Goal: Book appointment/travel/reservation

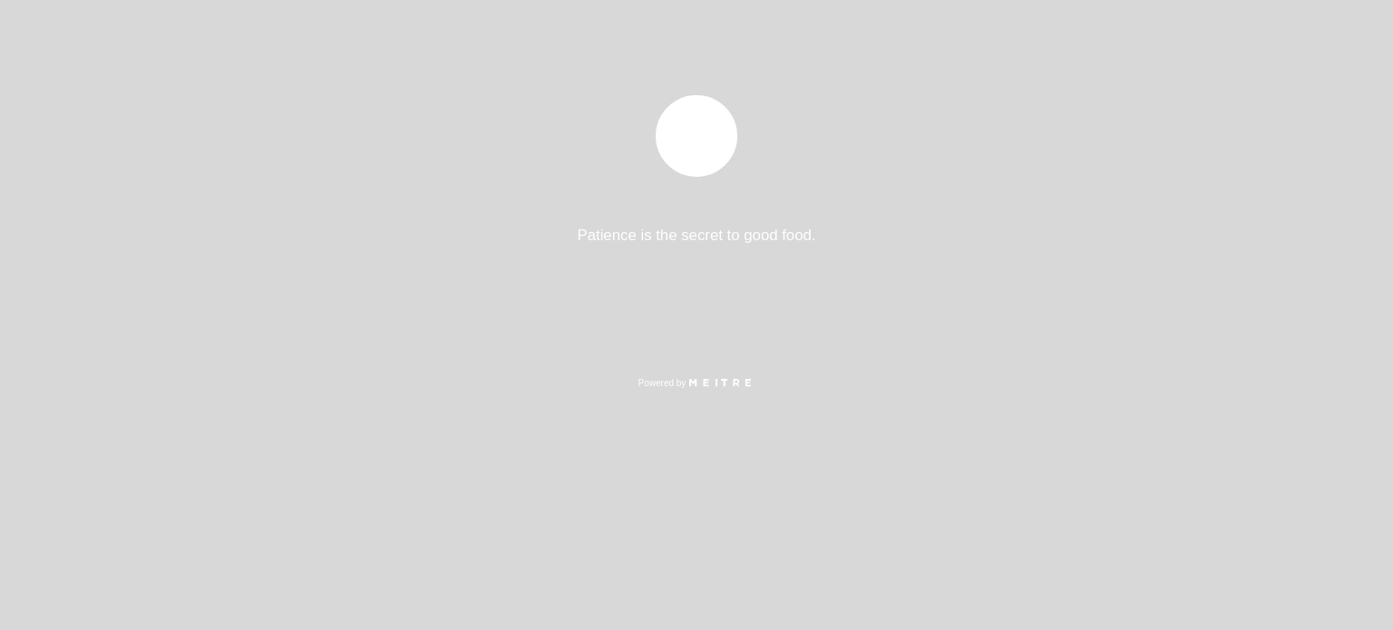
select select "es"
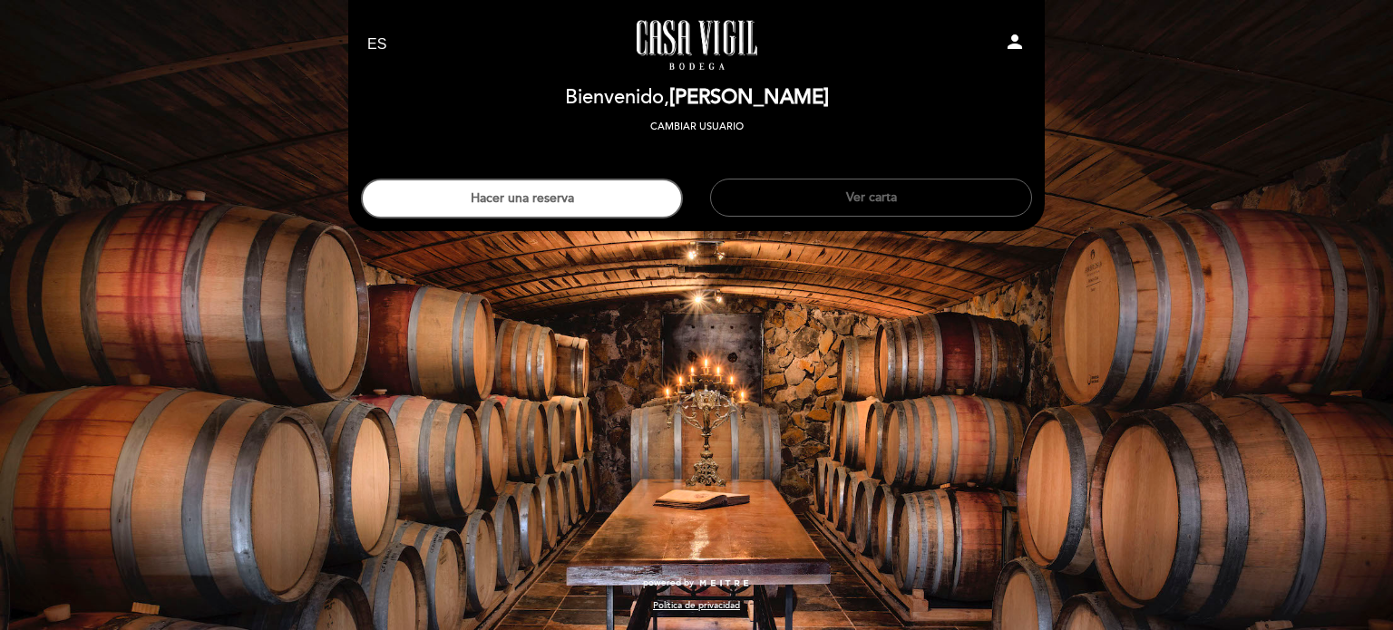
click at [968, 184] on button "Ver carta" at bounding box center [871, 198] width 322 height 38
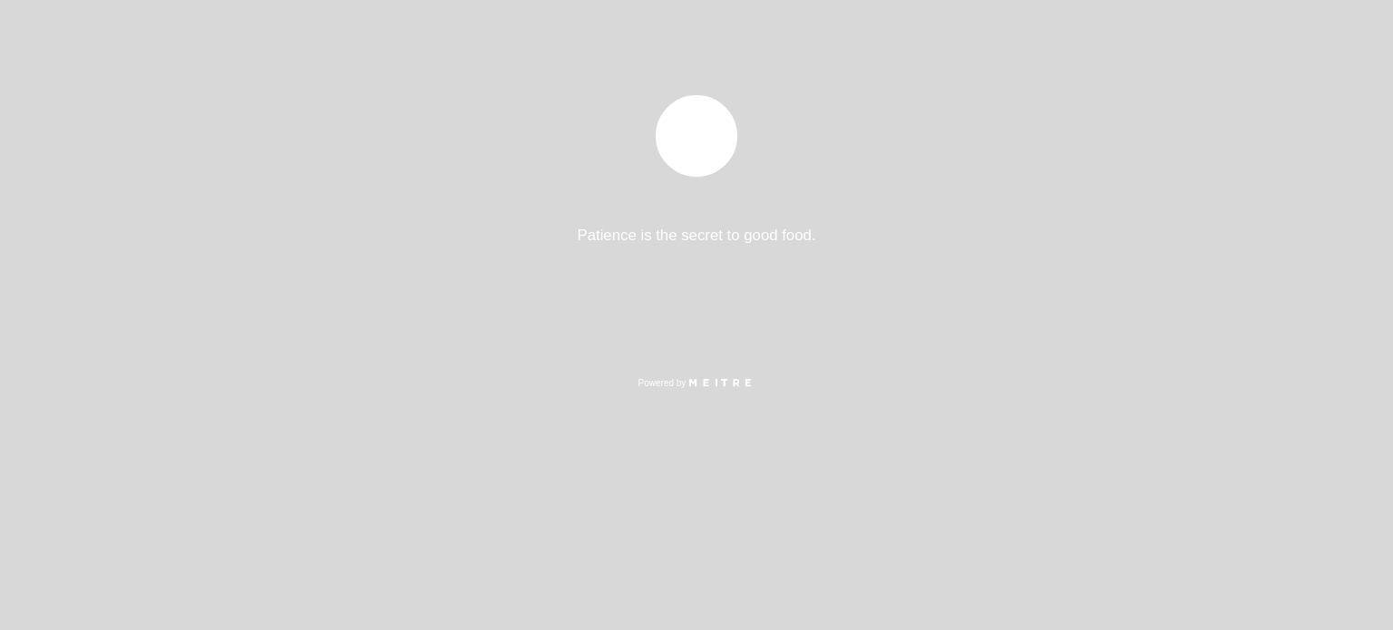
select select "es"
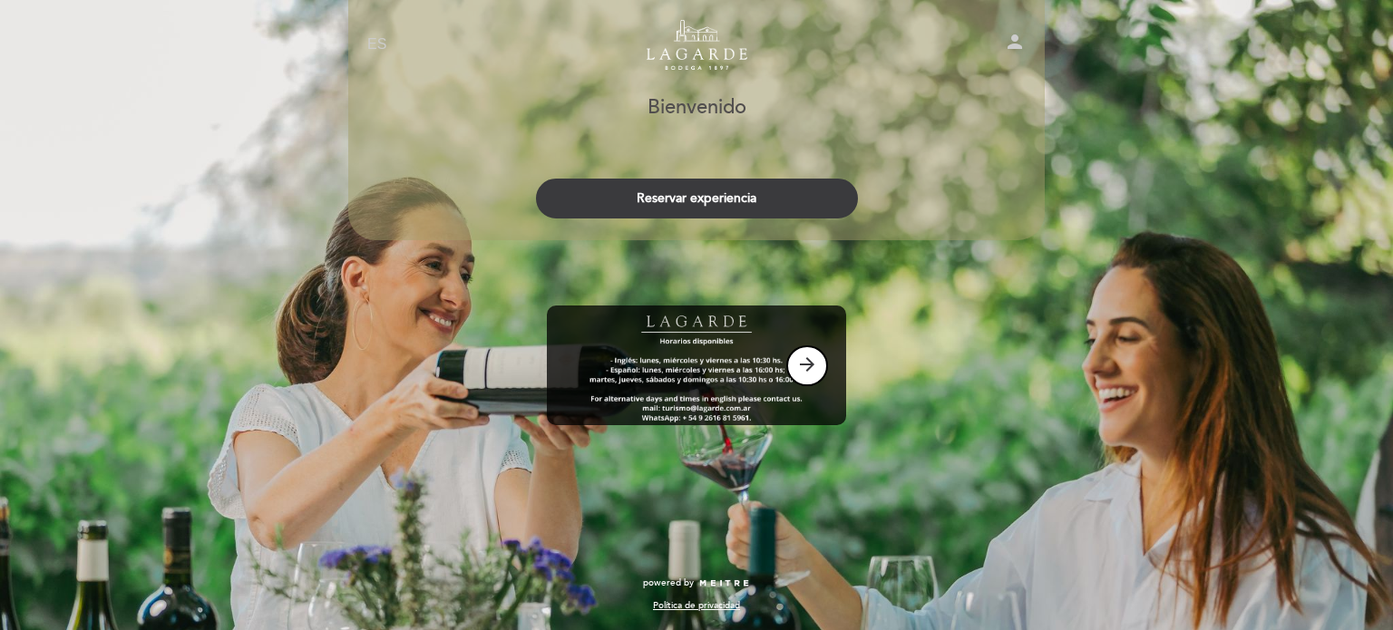
click at [786, 199] on button "Reservar experiencia" at bounding box center [697, 199] width 322 height 40
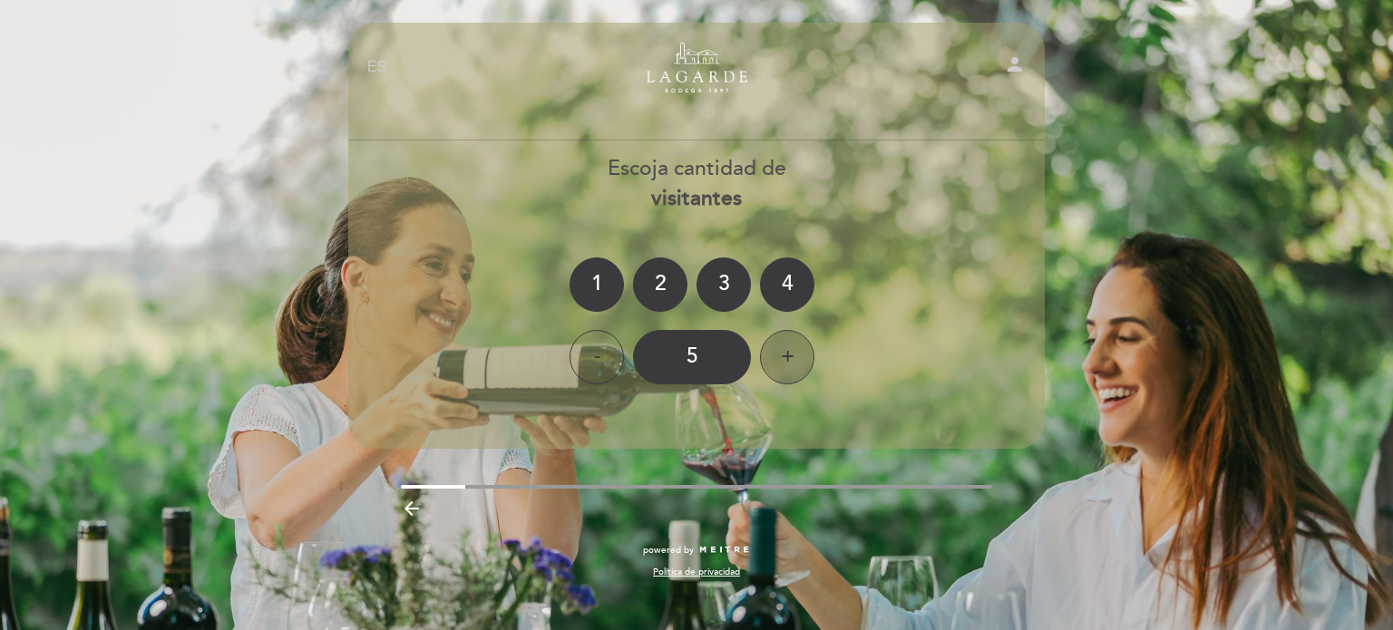
click at [784, 351] on div "+" at bounding box center [787, 357] width 54 height 54
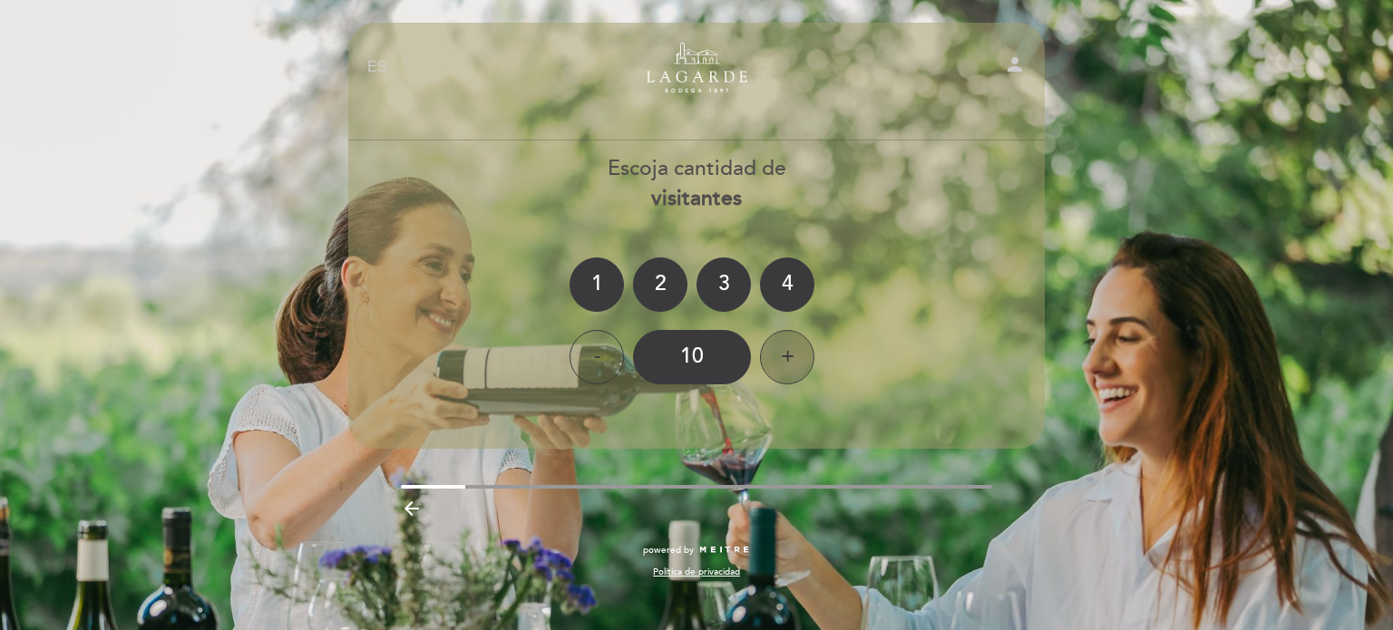
click at [784, 351] on div "+" at bounding box center [787, 357] width 54 height 54
click at [684, 352] on div "11" at bounding box center [692, 357] width 118 height 54
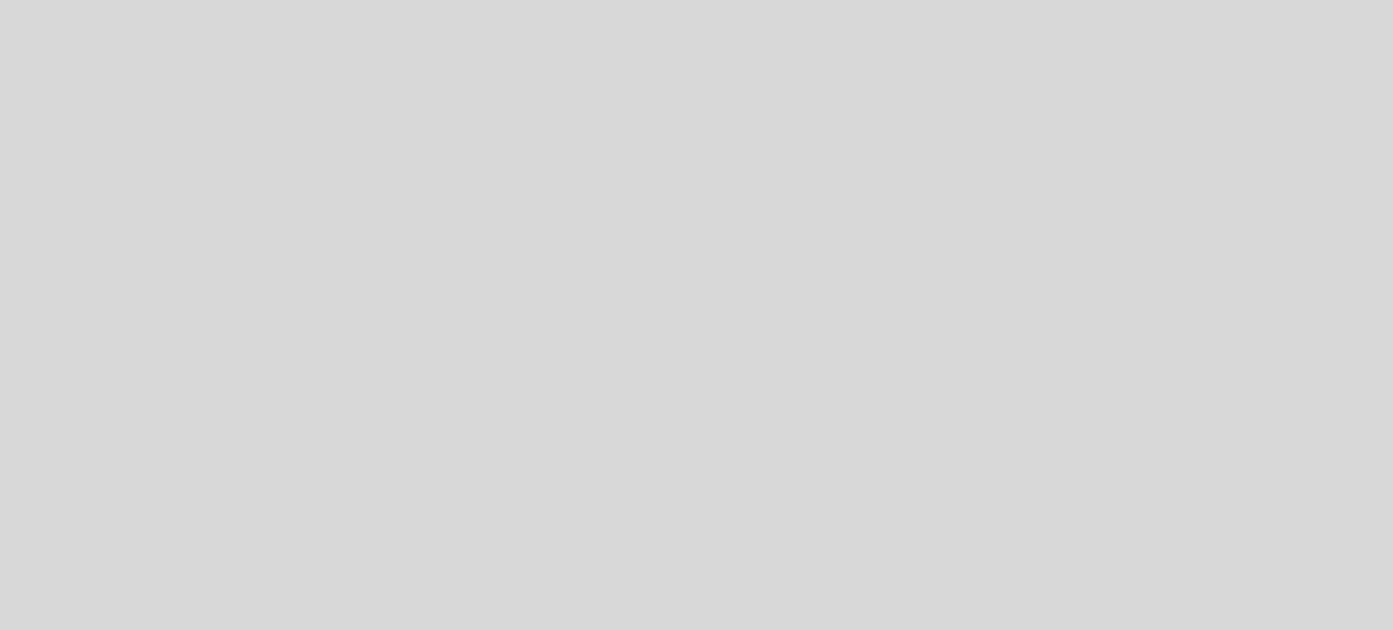
select select "es"
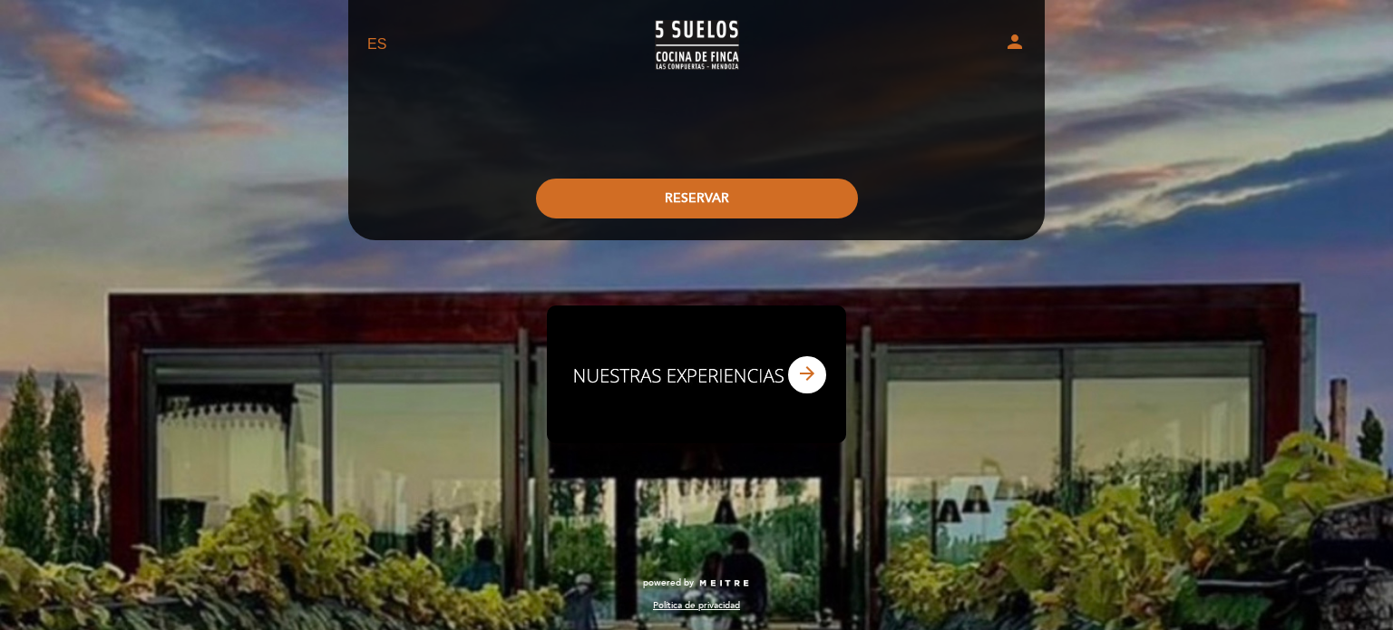
click at [807, 384] on button "arrow_forward" at bounding box center [807, 374] width 42 height 41
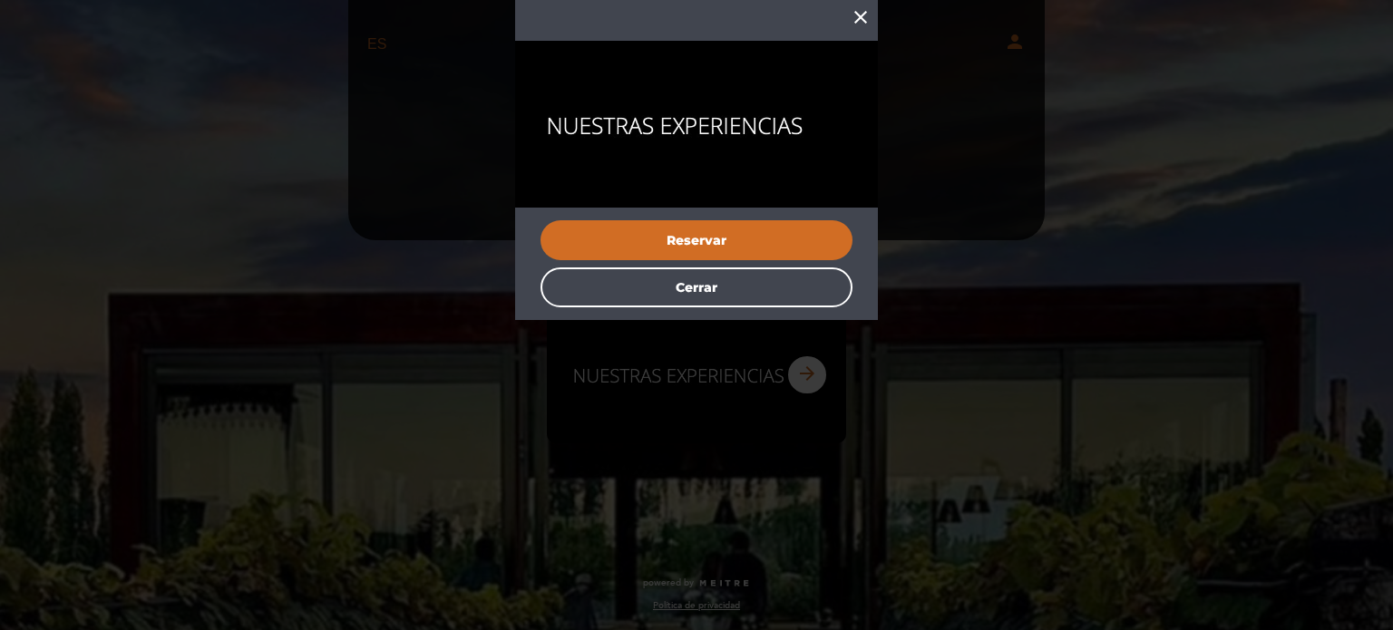
click at [738, 249] on button "Reservar" at bounding box center [696, 240] width 312 height 40
